Goal: Task Accomplishment & Management: Manage account settings

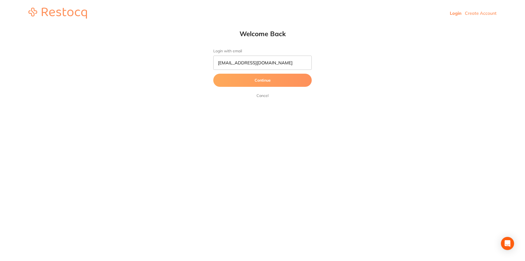
type input "[EMAIL_ADDRESS][DOMAIN_NAME]"
click at [213, 74] on button "Continue" at bounding box center [262, 80] width 98 height 13
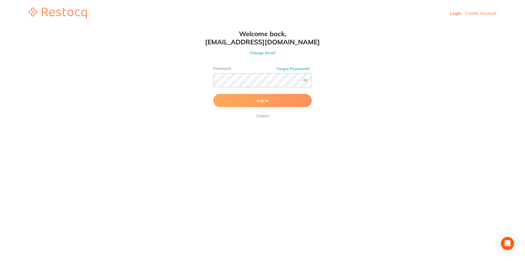
click at [304, 81] on label at bounding box center [305, 80] width 4 height 4
click at [312, 82] on input "checkbox" at bounding box center [312, 82] width 0 height 0
click at [286, 97] on button "Log In" at bounding box center [262, 100] width 98 height 13
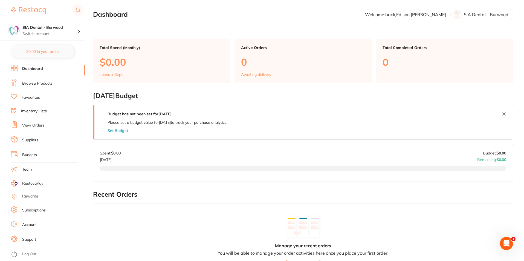
click at [43, 84] on link "Browse Products" at bounding box center [37, 83] width 30 height 5
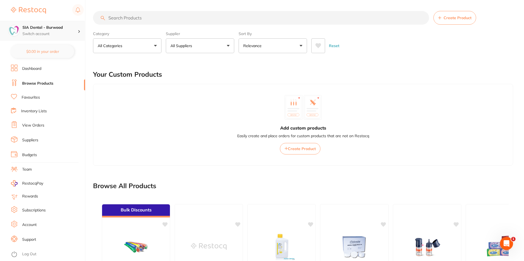
click at [71, 31] on p "Switch account" at bounding box center [49, 33] width 55 height 5
